Goal: Navigation & Orientation: Find specific page/section

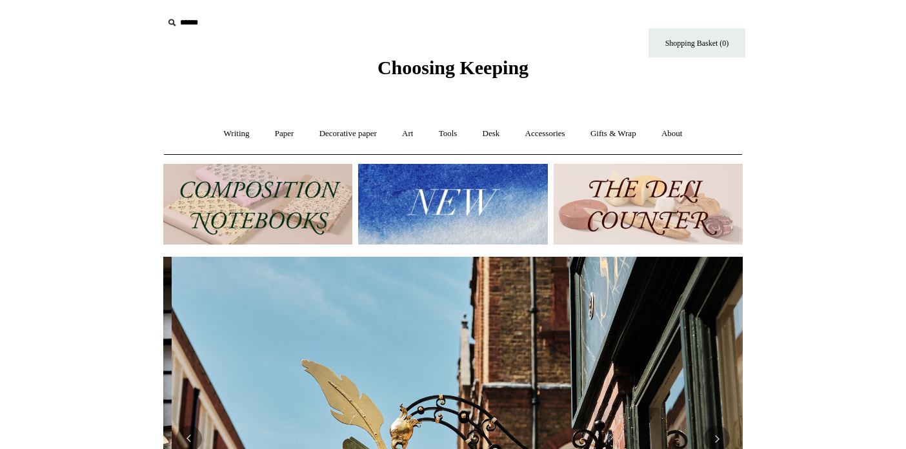
scroll to position [0, 580]
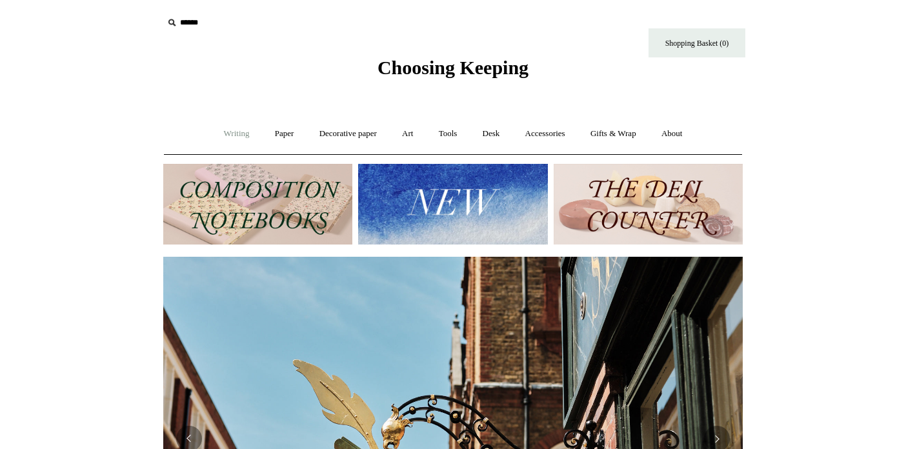
click at [224, 136] on link "Writing +" at bounding box center [236, 134] width 49 height 34
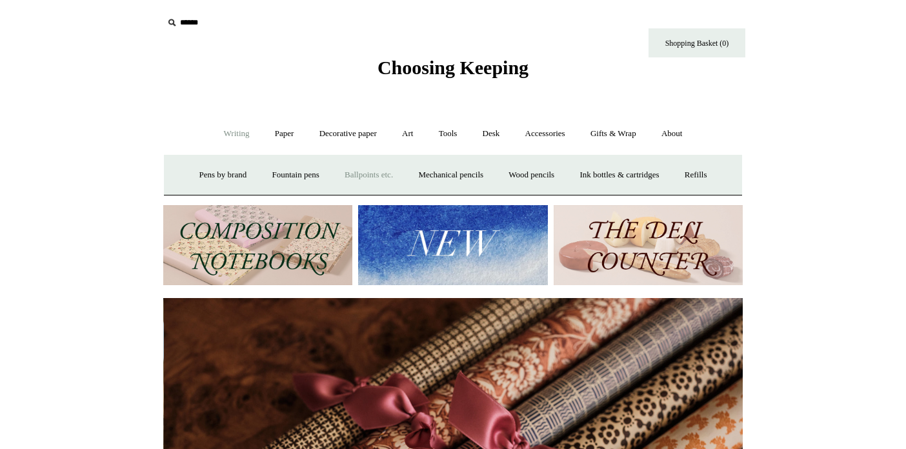
scroll to position [0, 1159]
click at [282, 133] on link "Paper +" at bounding box center [284, 134] width 43 height 34
click at [272, 169] on link "Notebooks +" at bounding box center [272, 175] width 59 height 34
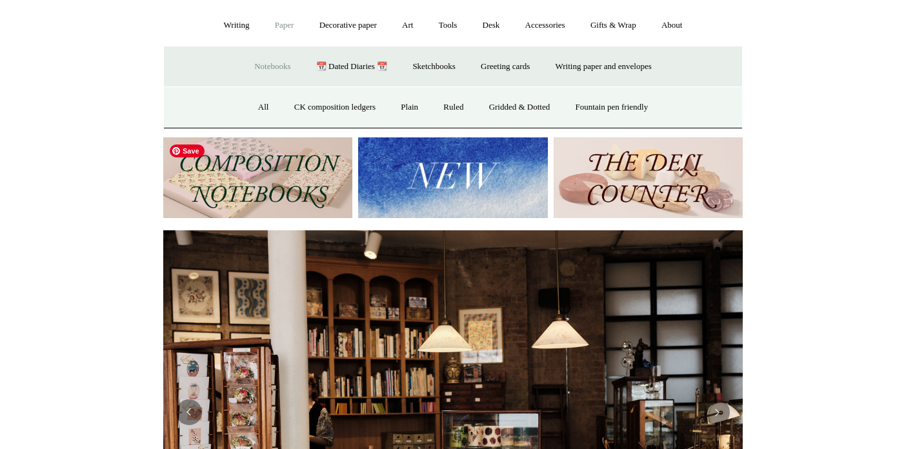
scroll to position [110, 0]
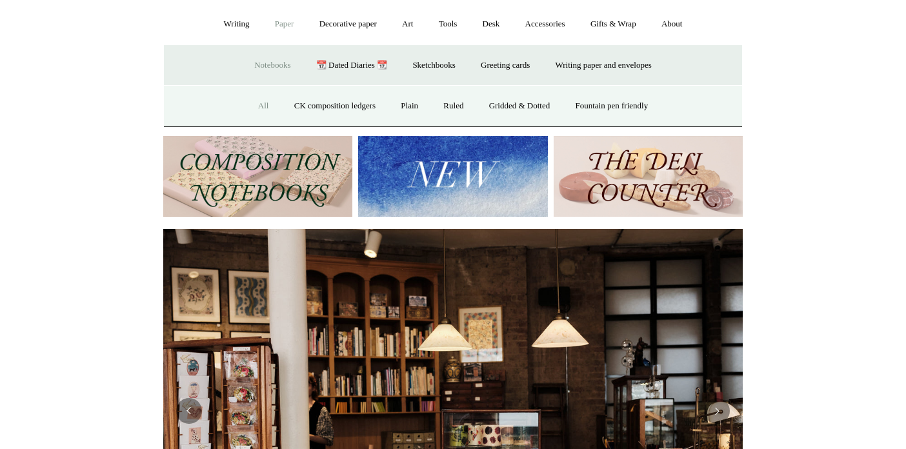
click at [248, 102] on link "All" at bounding box center [264, 106] width 34 height 34
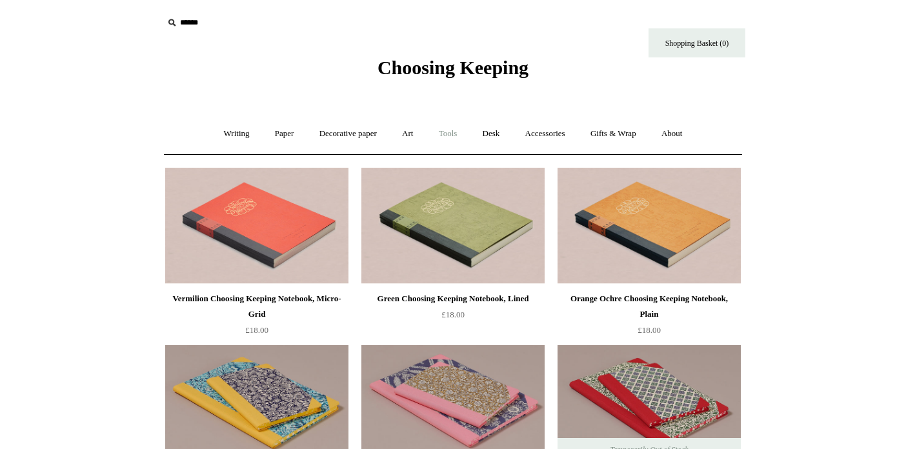
click at [449, 141] on link "Tools +" at bounding box center [448, 134] width 42 height 34
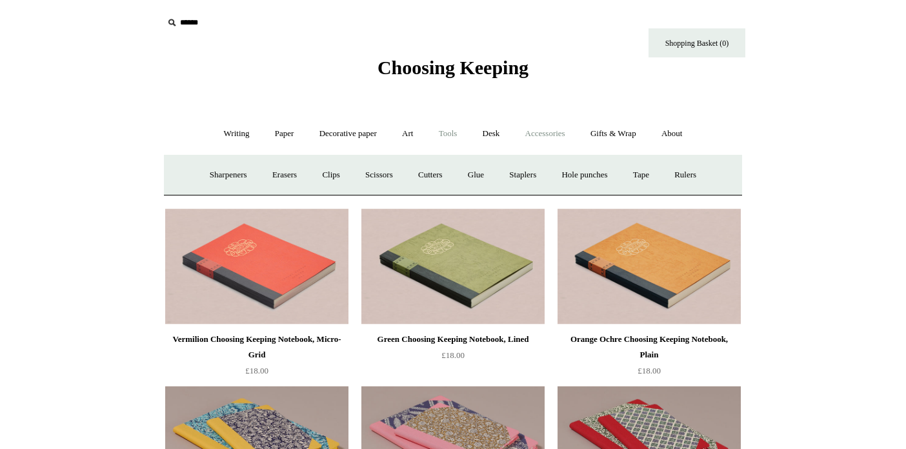
click at [528, 133] on link "Accessories +" at bounding box center [545, 134] width 63 height 34
click at [256, 170] on link "Personal Accessories +" at bounding box center [234, 175] width 94 height 34
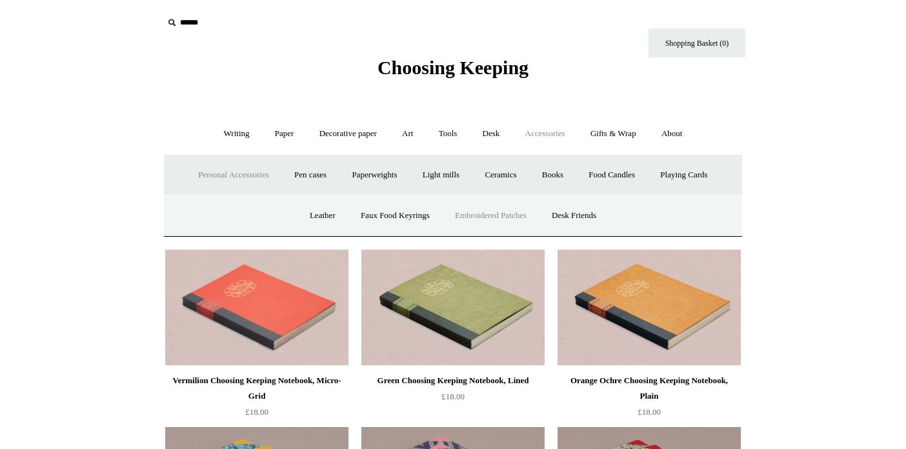
click at [467, 211] on link "Embroidered Patches" at bounding box center [491, 216] width 95 height 34
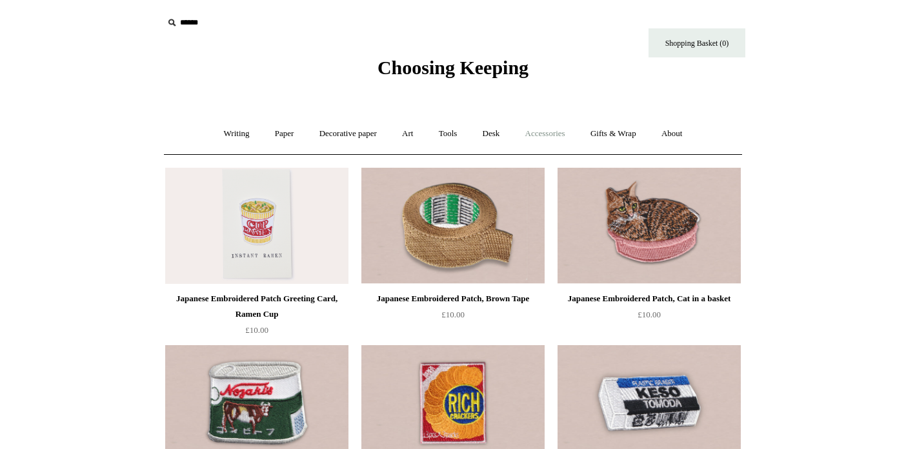
click at [563, 137] on link "Accessories +" at bounding box center [545, 134] width 63 height 34
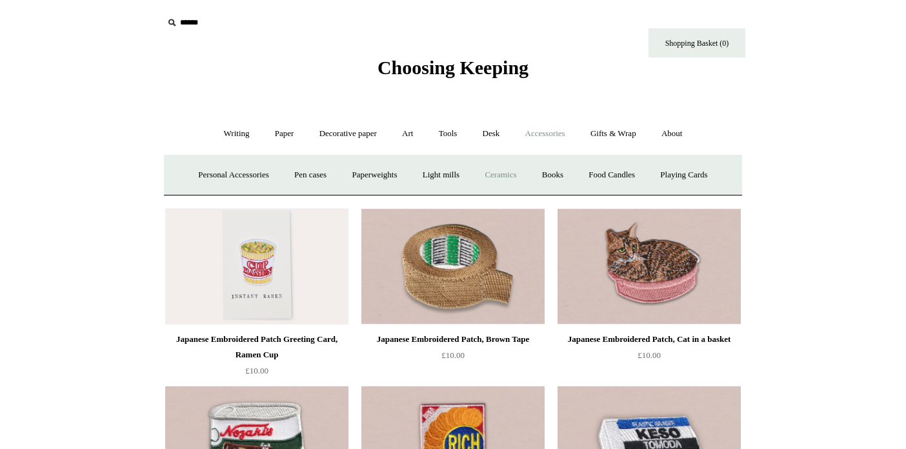
click at [497, 183] on link "Ceramics +" at bounding box center [500, 175] width 55 height 34
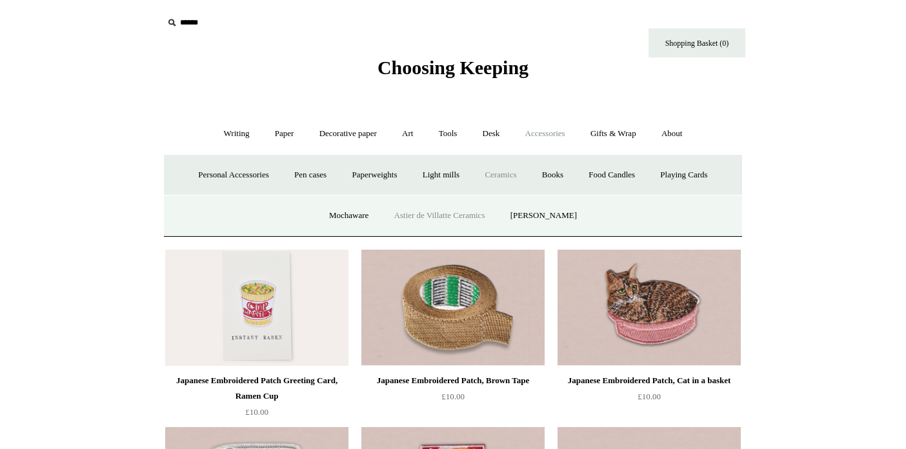
click at [442, 210] on link "Astier de Villatte Ceramics" at bounding box center [440, 216] width 114 height 34
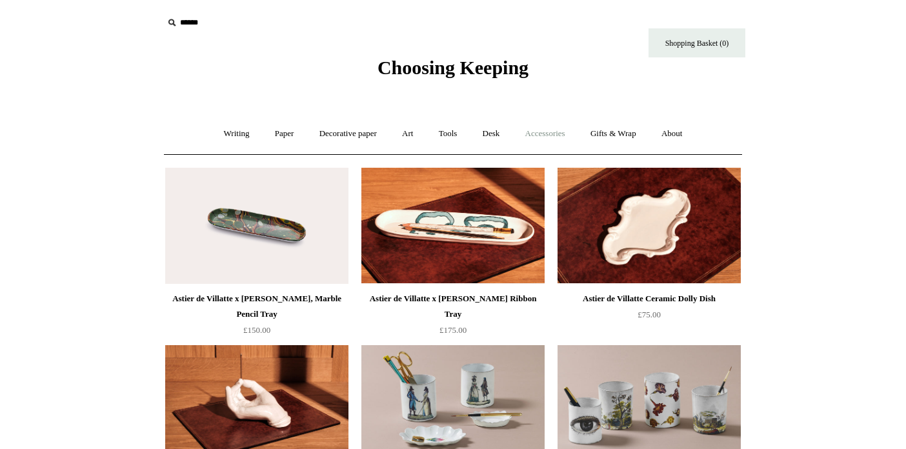
click at [538, 145] on link "Accessories +" at bounding box center [545, 134] width 63 height 34
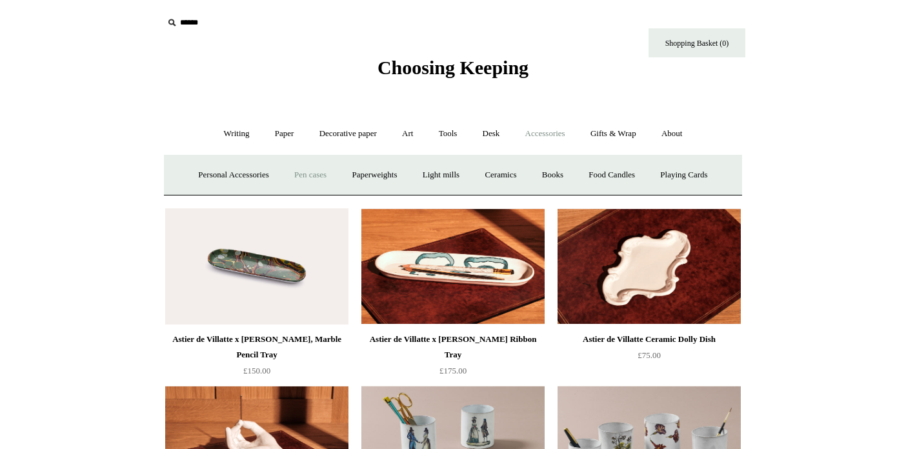
click at [302, 178] on link "Pen cases" at bounding box center [311, 175] width 56 height 34
